Goal: Transaction & Acquisition: Purchase product/service

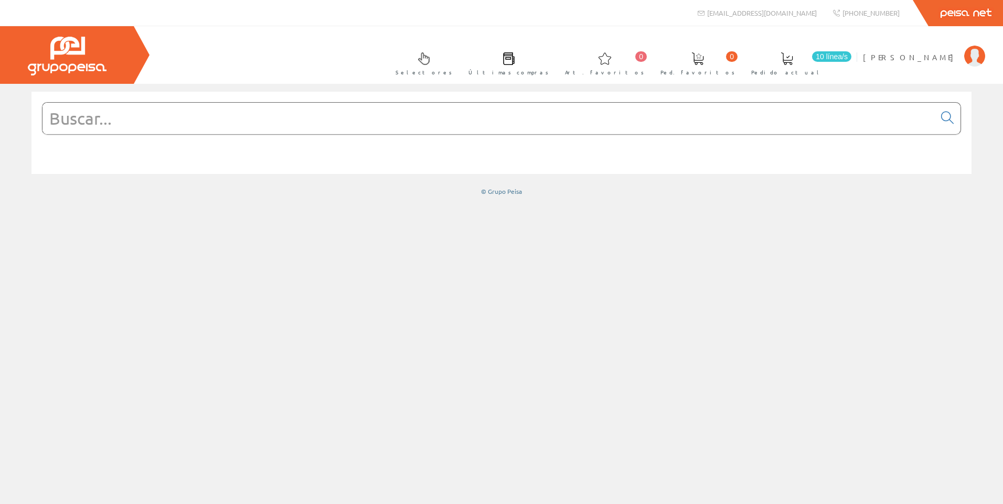
click at [120, 126] on input "text" at bounding box center [488, 118] width 892 height 31
paste input "Cable Unipolar 750V H07Z1-K AS Libre Hal. Cu 1x4mm [PERSON_NAME]"
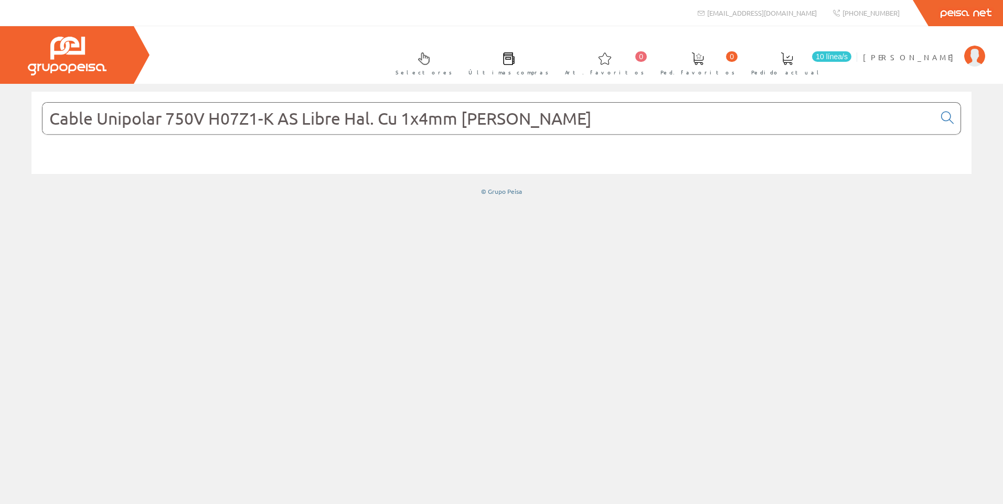
type input "Cable Unipolar 750V H07Z1-K AS Libre Hal. Cu 1x4mm [PERSON_NAME]"
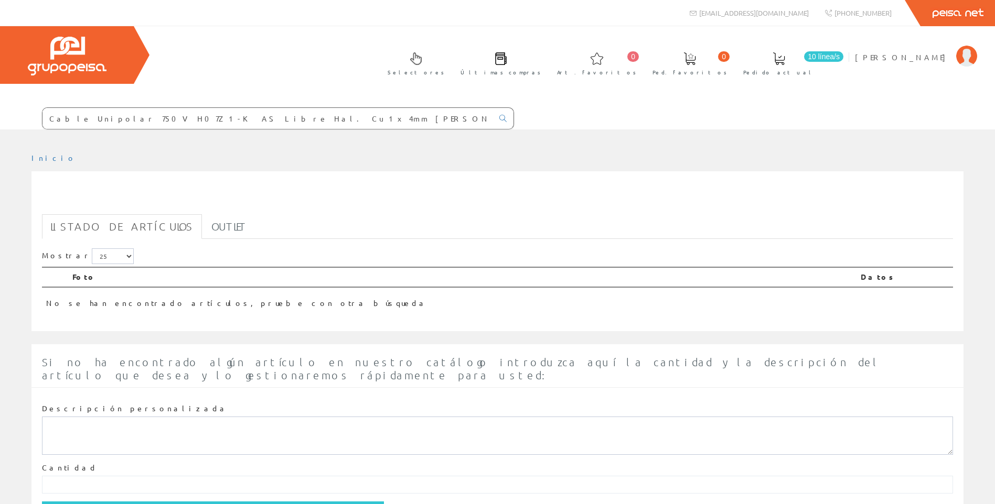
click at [386, 202] on h1 "Cable Unipolar 750V H07Z1-K AS Libre Hal. Cu 1x4mm [PERSON_NAME]" at bounding box center [497, 198] width 911 height 21
